Goal: Task Accomplishment & Management: Manage account settings

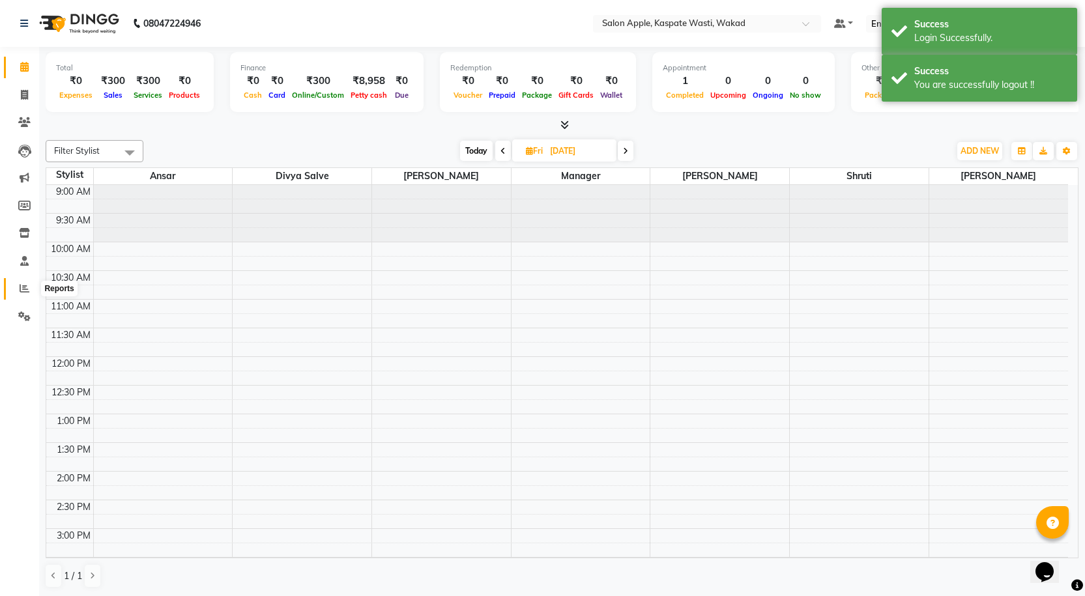
click at [22, 289] on icon at bounding box center [25, 289] width 10 height 10
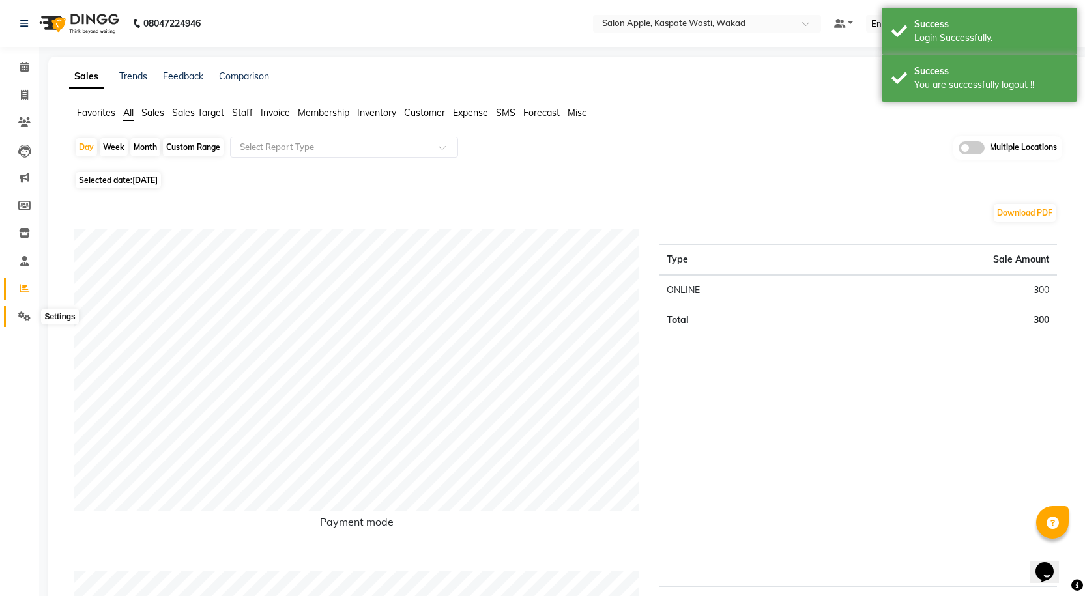
click at [26, 315] on icon at bounding box center [24, 317] width 12 height 10
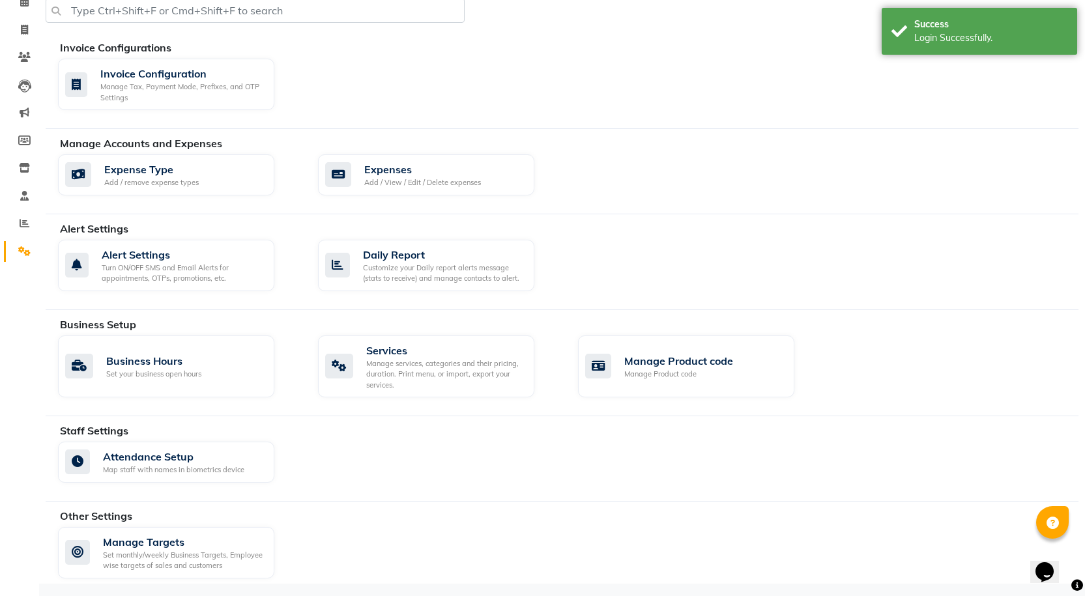
scroll to position [66, 0]
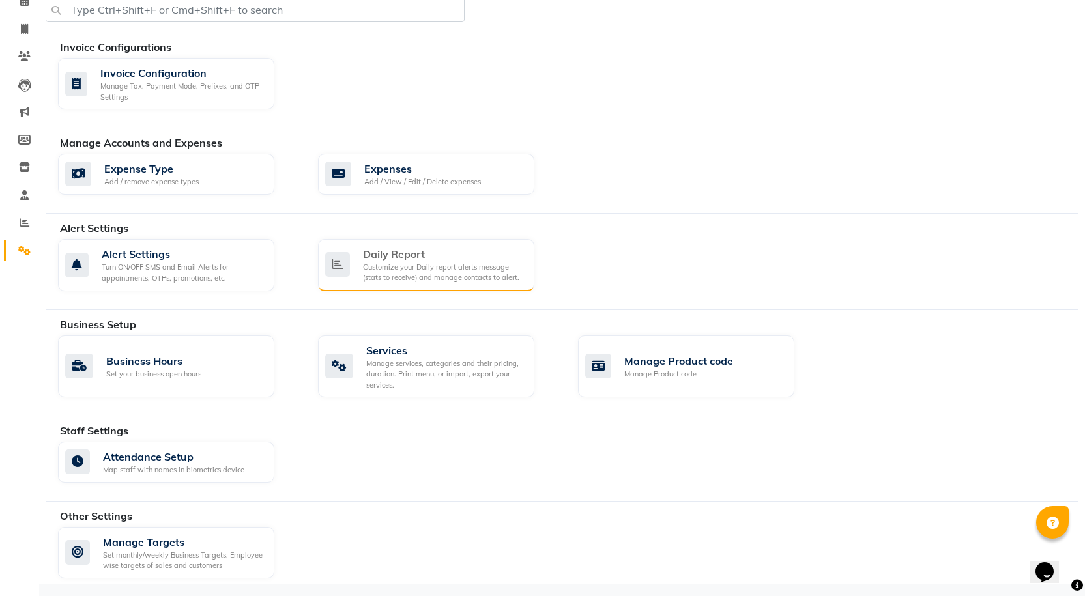
click at [415, 272] on div "Customize your Daily report alerts message (stats to receive) and manage contac…" at bounding box center [443, 273] width 161 height 22
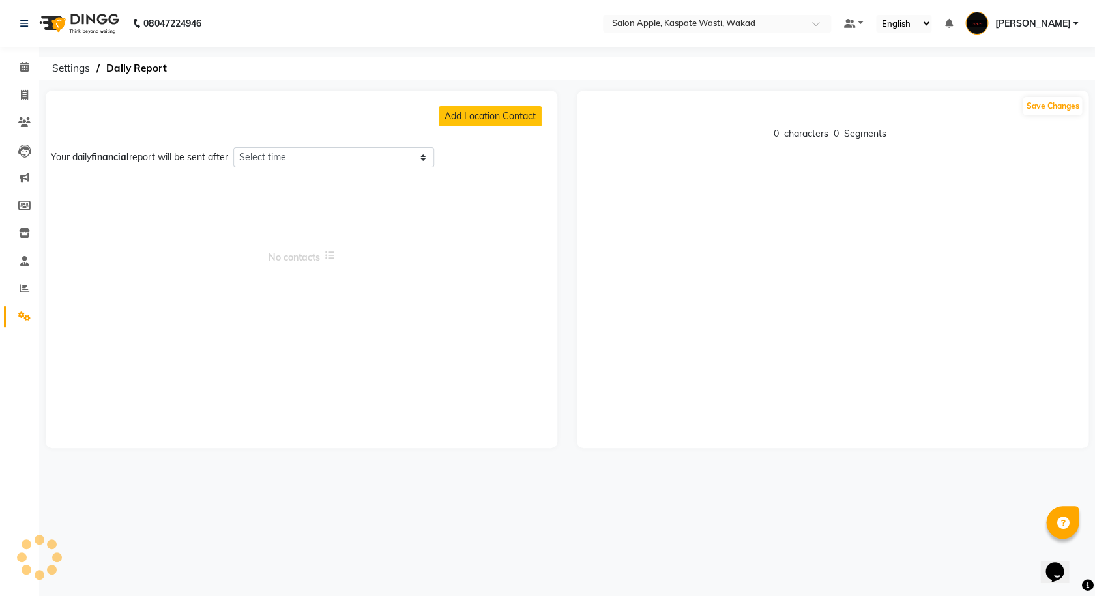
select select "1320"
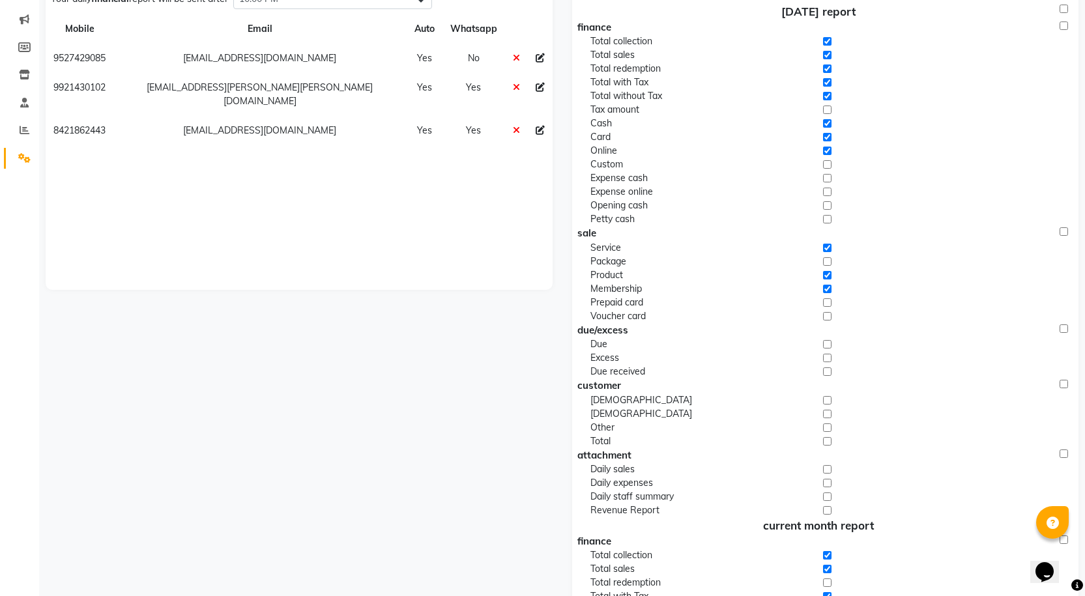
scroll to position [196, 0]
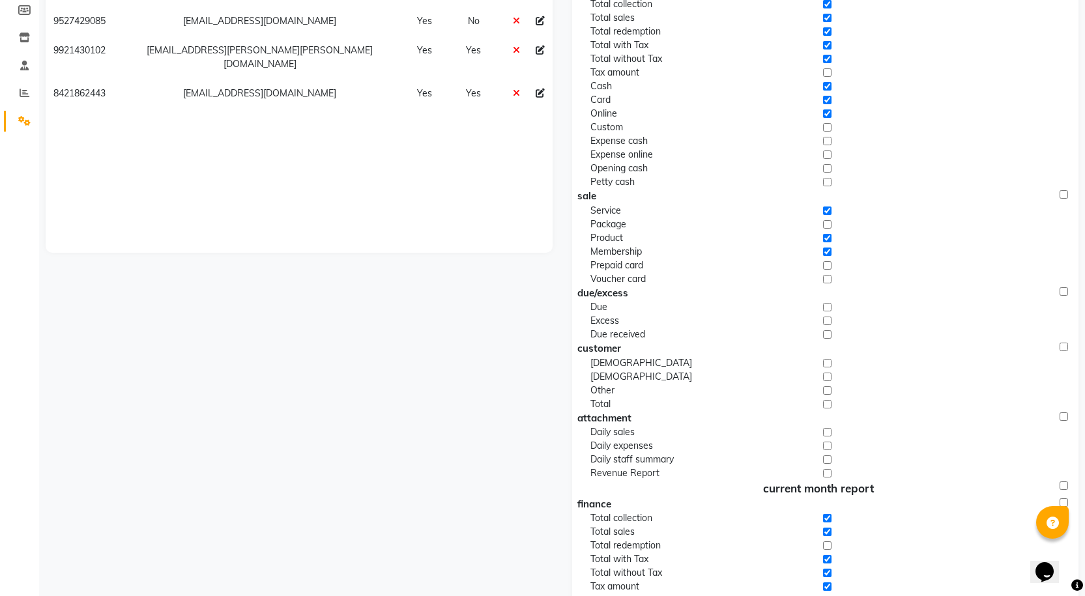
click at [826, 363] on input "checkbox" at bounding box center [827, 364] width 8 height 14
checkbox input "true"
click at [826, 377] on input "checkbox" at bounding box center [827, 377] width 8 height 14
checkbox input "true"
click at [827, 392] on input "checkbox" at bounding box center [827, 391] width 8 height 14
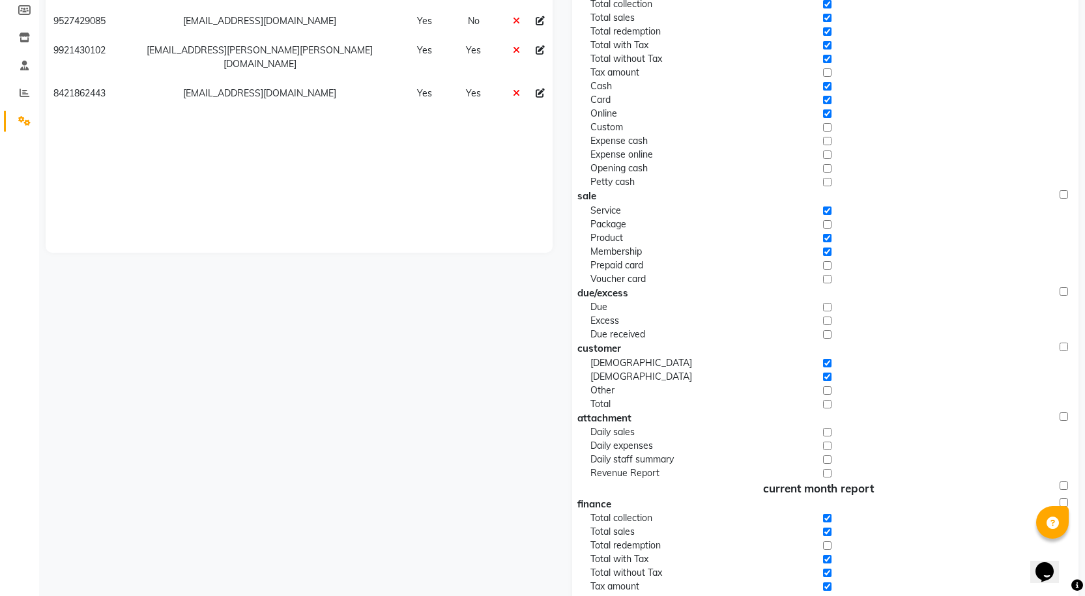
checkbox input "true"
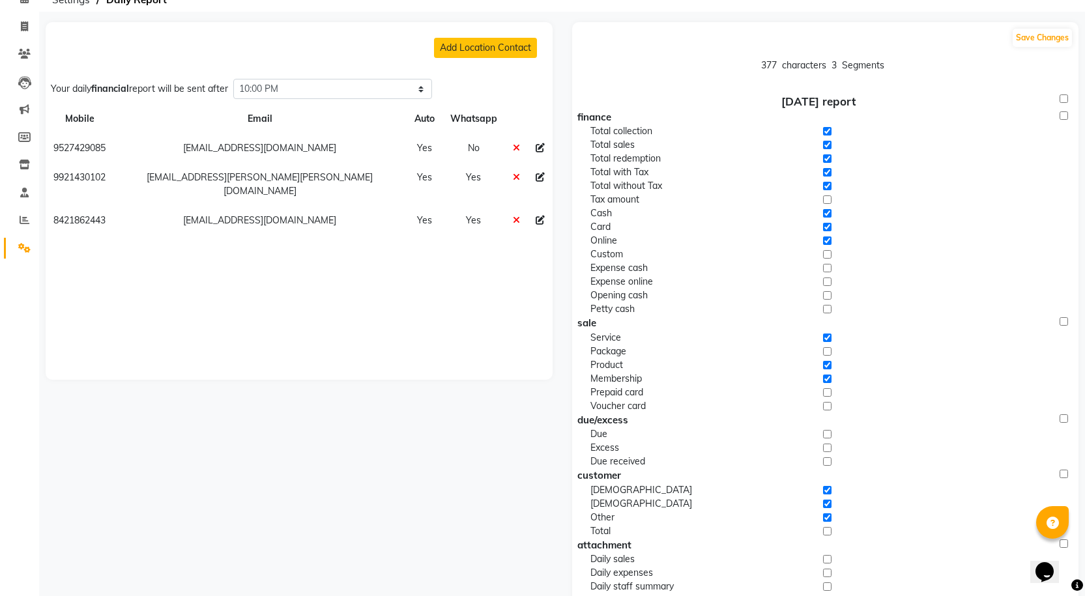
scroll to position [27, 0]
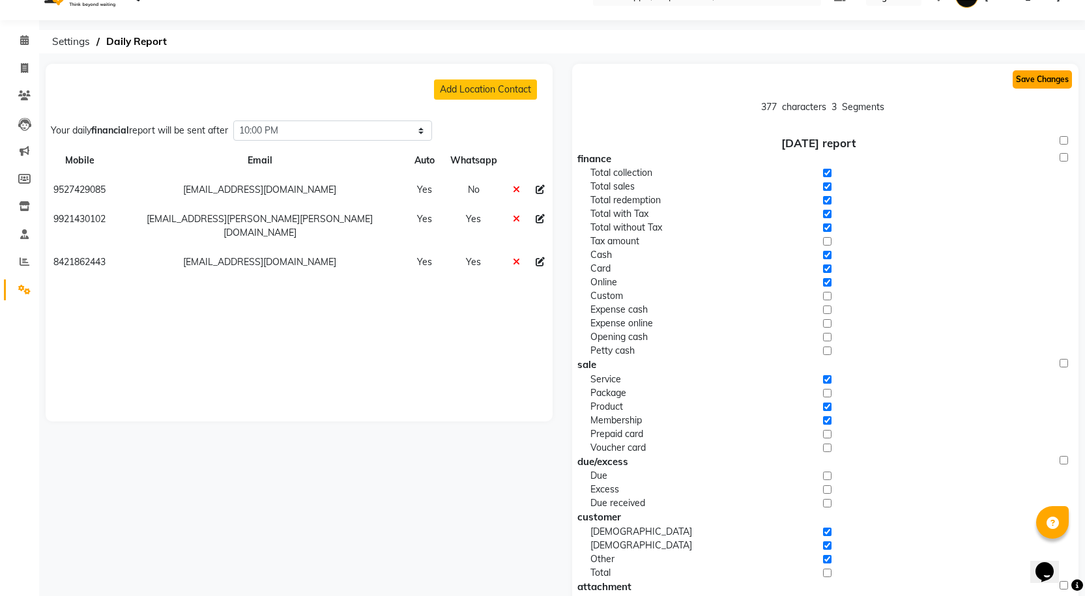
click at [1046, 76] on button "Save Changes" at bounding box center [1042, 79] width 59 height 18
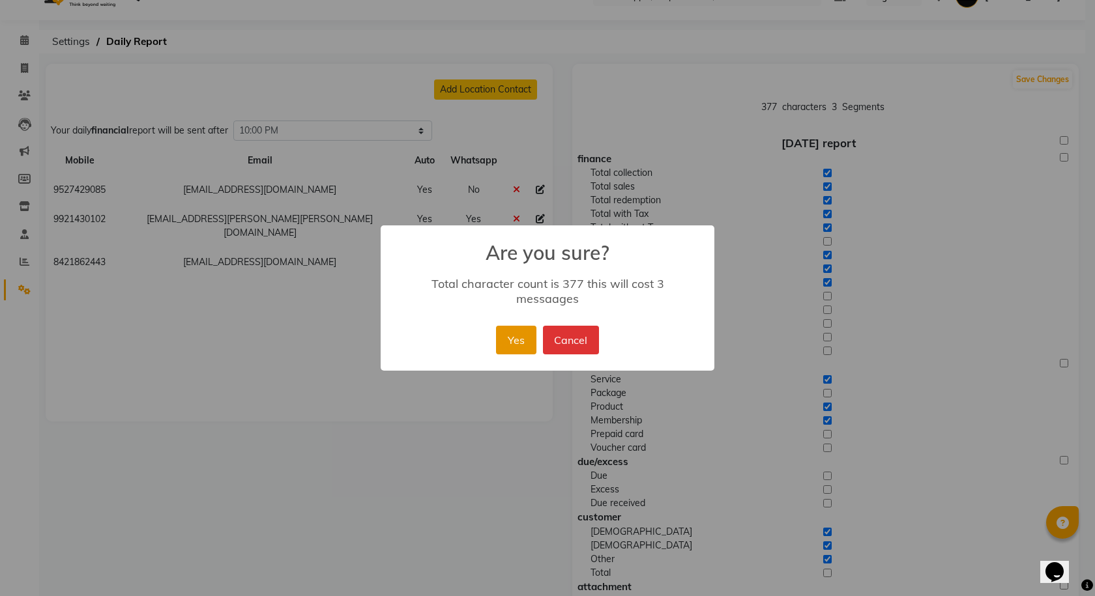
click at [508, 330] on button "Yes" at bounding box center [516, 340] width 40 height 29
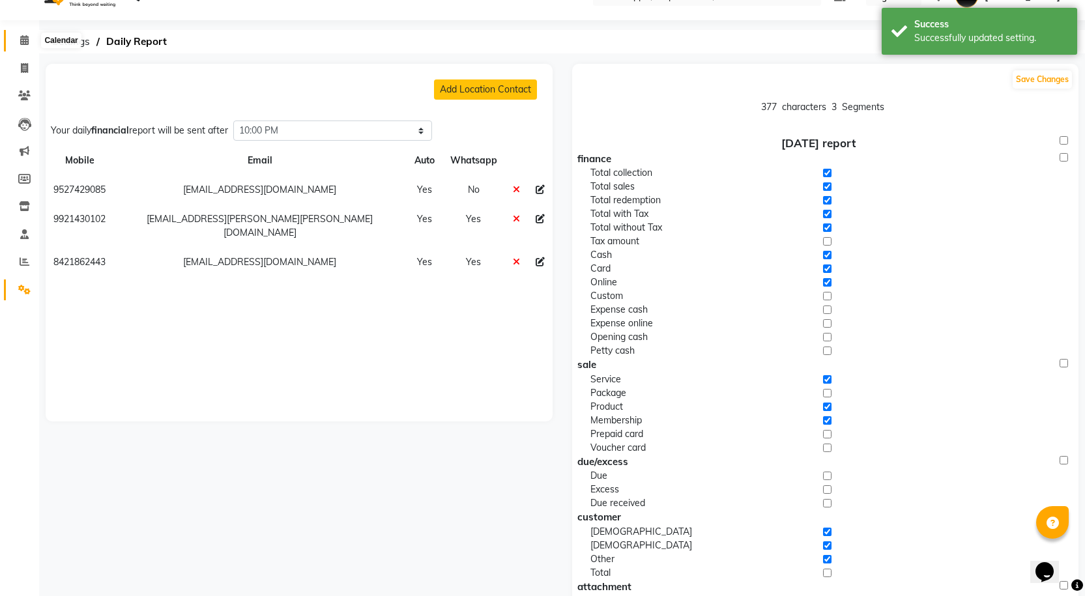
click at [25, 40] on icon at bounding box center [24, 40] width 8 height 10
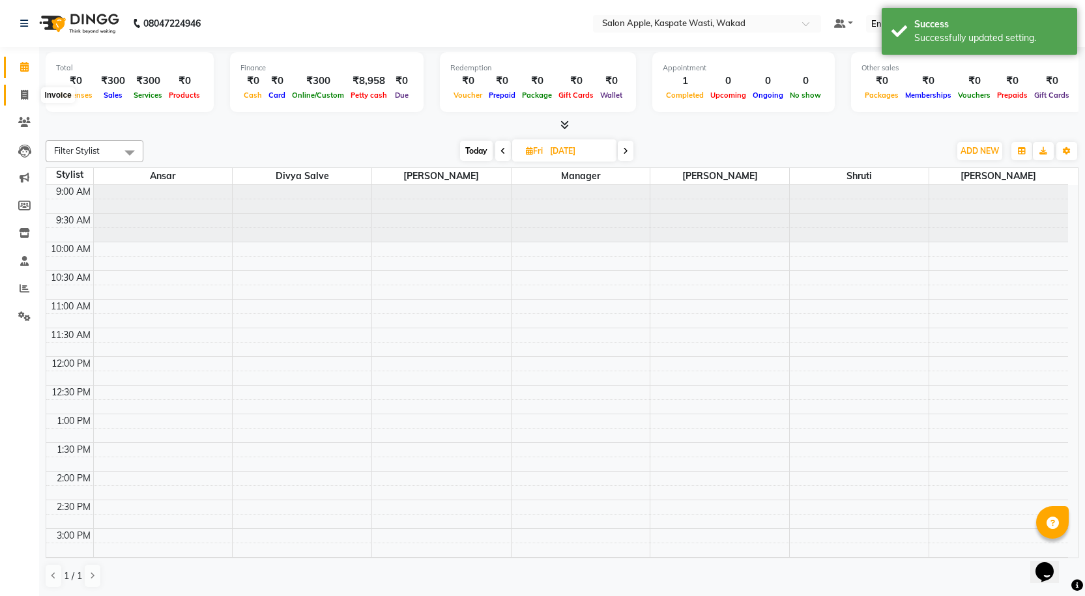
click at [22, 96] on icon at bounding box center [24, 95] width 7 height 10
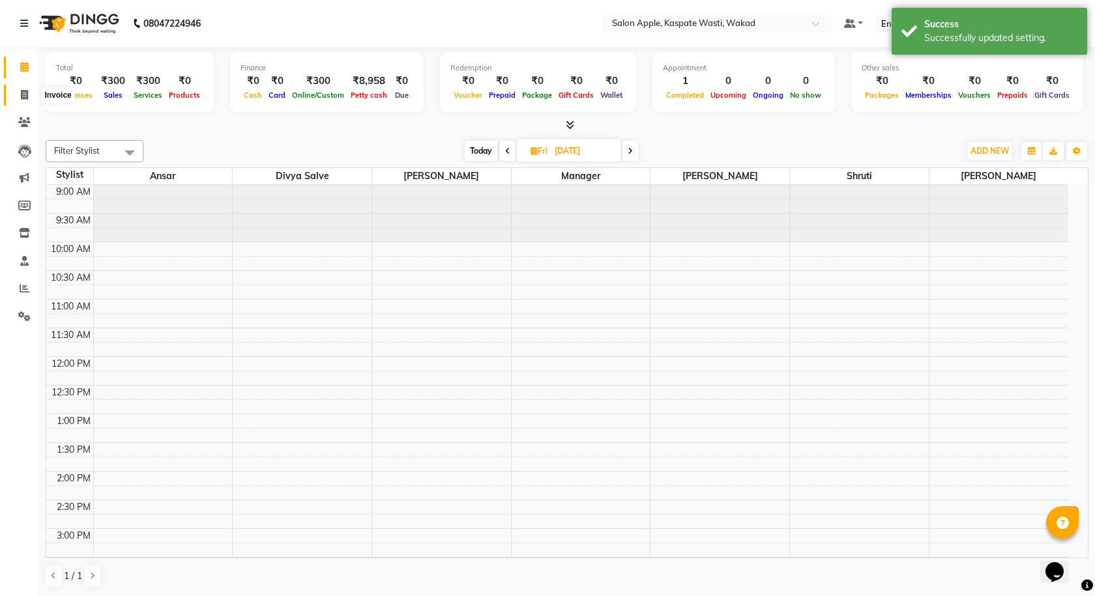
select select "7956"
select select "service"
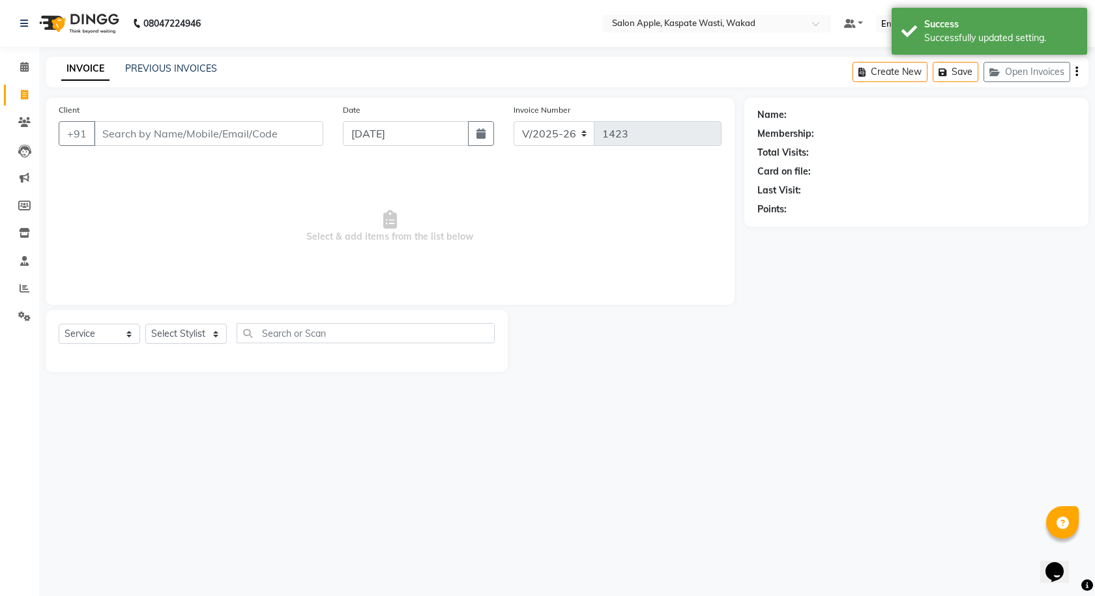
click at [22, 81] on li "Invoice" at bounding box center [19, 95] width 39 height 28
click at [22, 66] on icon at bounding box center [24, 67] width 8 height 10
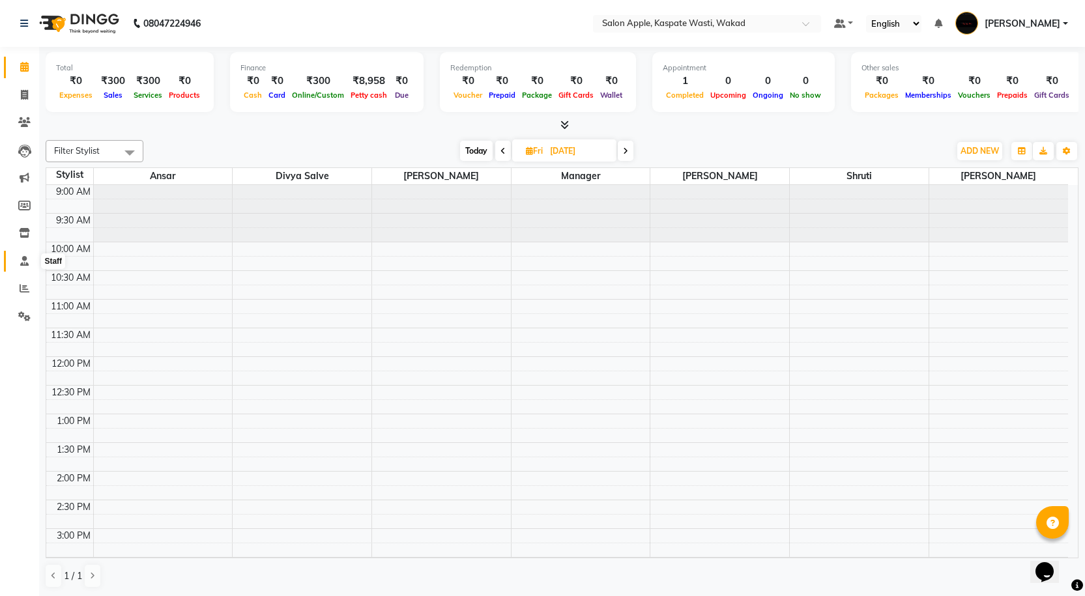
click at [24, 264] on icon at bounding box center [24, 261] width 8 height 10
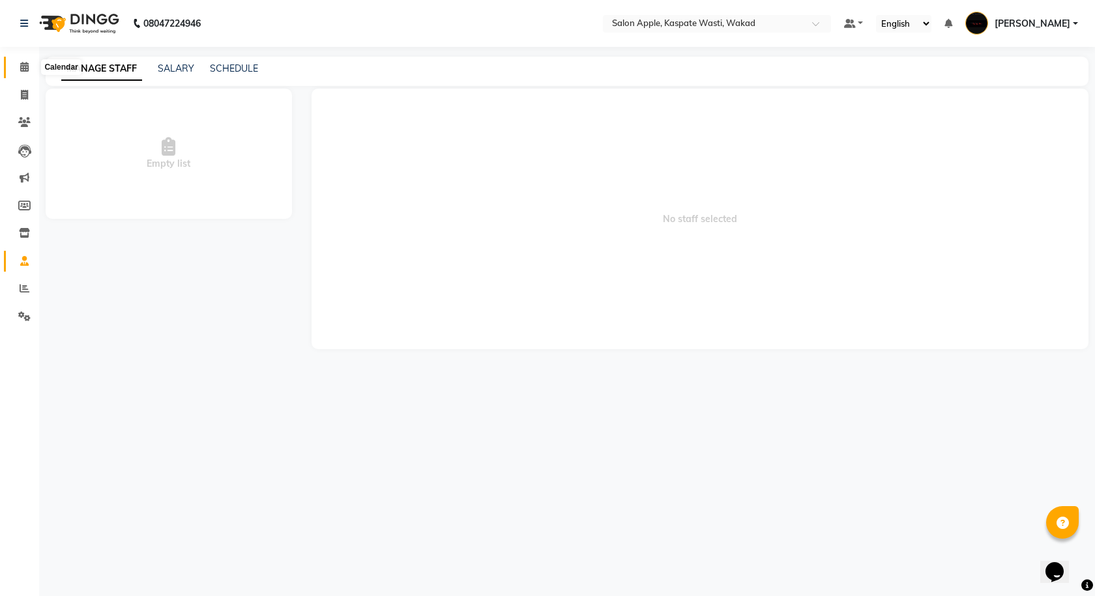
click at [20, 74] on span at bounding box center [24, 67] width 23 height 15
